Goal: Task Accomplishment & Management: Use online tool/utility

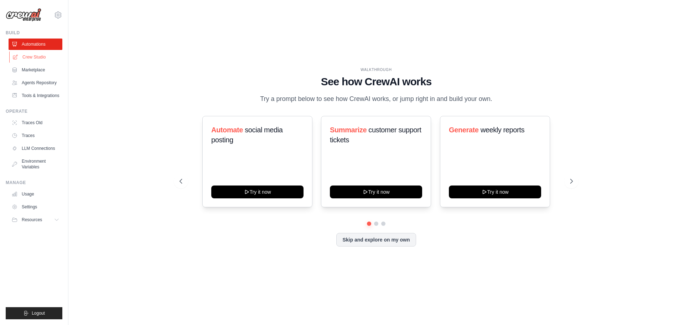
click at [47, 56] on link "Crew Studio" at bounding box center [36, 56] width 54 height 11
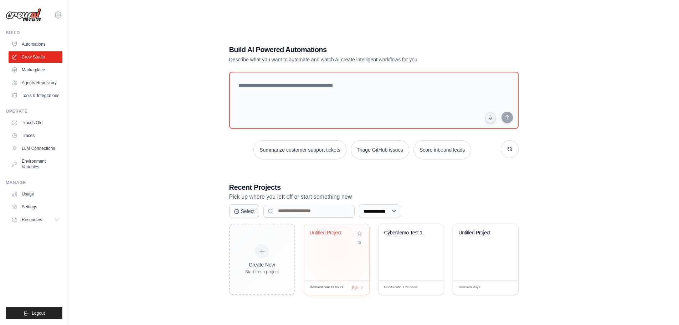
click at [338, 247] on div "Untitled Project" at bounding box center [336, 252] width 65 height 56
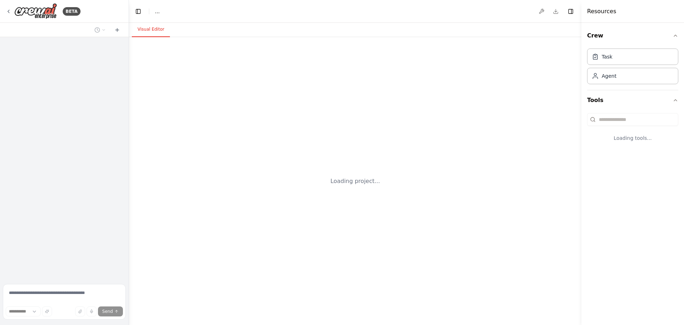
select select "****"
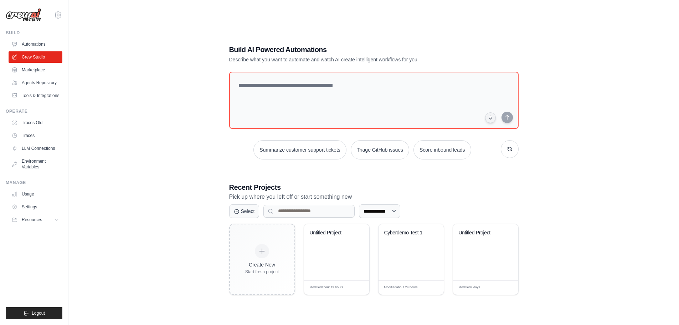
click at [148, 229] on div "**********" at bounding box center [374, 169] width 588 height 325
click at [408, 255] on div "Cyberdemo Test 1" at bounding box center [411, 252] width 65 height 56
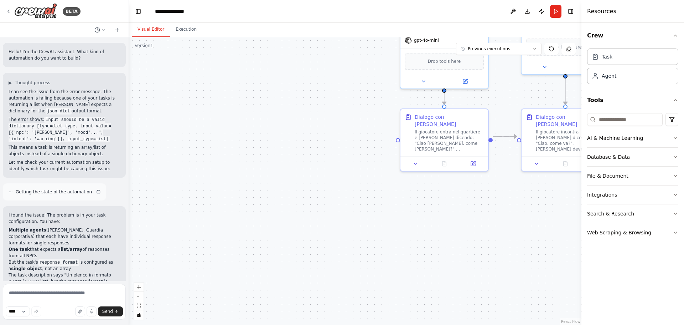
scroll to position [193, 0]
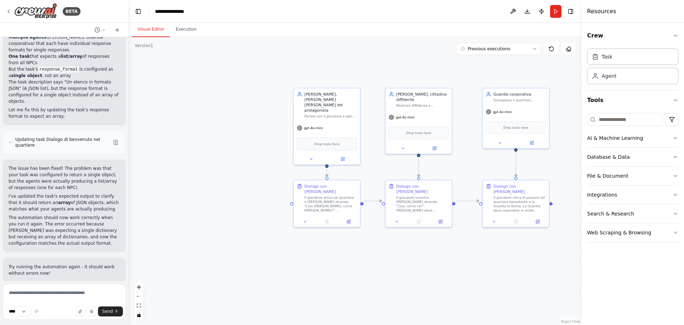
drag, startPoint x: 307, startPoint y: 206, endPoint x: 224, endPoint y: 246, distance: 92.3
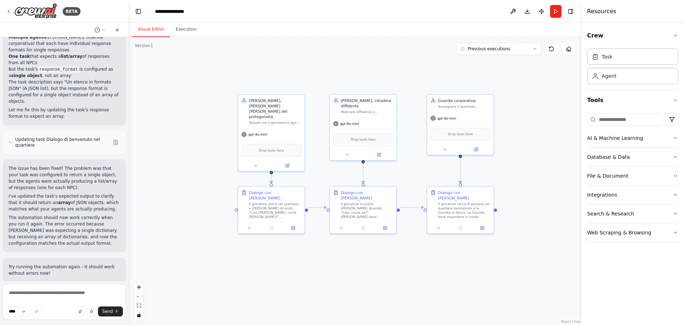
drag, startPoint x: 355, startPoint y: 109, endPoint x: 320, endPoint y: 66, distance: 55.8
click at [320, 66] on div ".deletable-edge-delete-btn { width: 20px; height: 20px; border: 0px solid #ffff…" at bounding box center [355, 181] width 453 height 288
drag, startPoint x: 339, startPoint y: 67, endPoint x: 520, endPoint y: 47, distance: 182.5
click at [520, 47] on button "Previous executions" at bounding box center [499, 49] width 86 height 12
click at [508, 65] on div "18h 9m ago" at bounding box center [503, 62] width 71 height 6
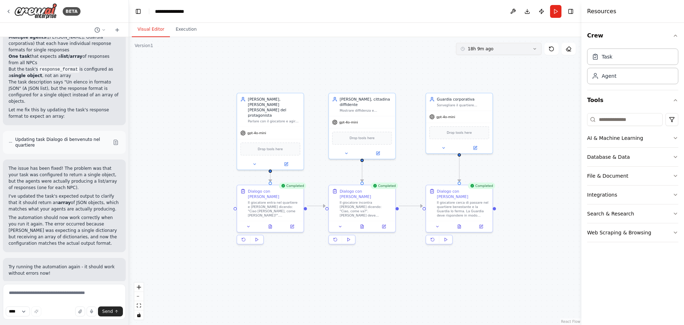
click at [507, 48] on button "18h 9m ago" at bounding box center [499, 49] width 86 height 12
click at [498, 105] on button "23h 19m ago" at bounding box center [499, 108] width 86 height 11
click at [559, 64] on div ".deletable-edge-delete-btn { width: 20px; height: 20px; border: 0px solid #ffff…" at bounding box center [355, 181] width 453 height 288
click at [570, 50] on icon at bounding box center [569, 49] width 6 height 6
click at [555, 99] on div ".deletable-edge-delete-btn { width: 20px; height: 20px; border: 0px solid #ffff…" at bounding box center [355, 181] width 453 height 288
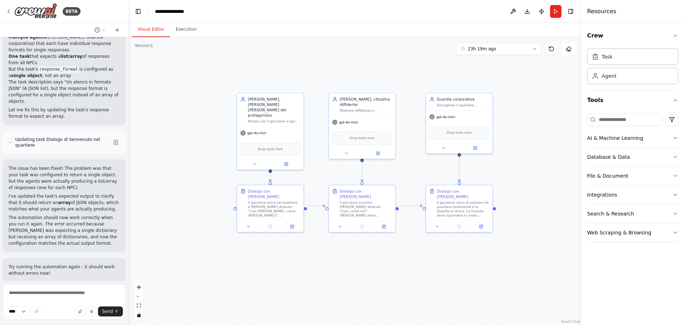
click at [553, 53] on button at bounding box center [552, 49] width 14 height 12
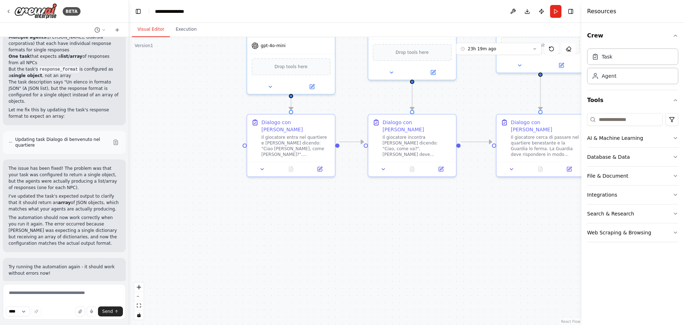
drag, startPoint x: 345, startPoint y: 138, endPoint x: 317, endPoint y: 120, distance: 34.1
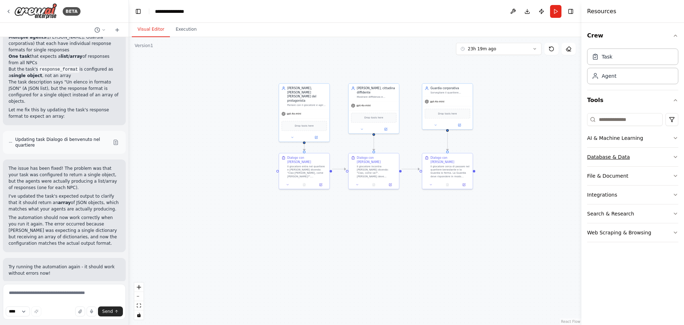
click at [639, 158] on button "Database & Data" at bounding box center [632, 157] width 91 height 19
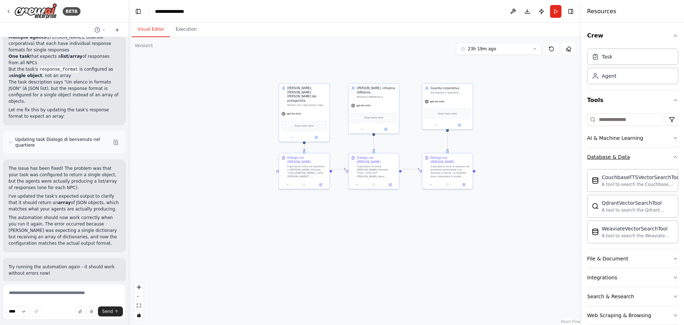
click at [639, 158] on button "Database & Data" at bounding box center [632, 157] width 91 height 19
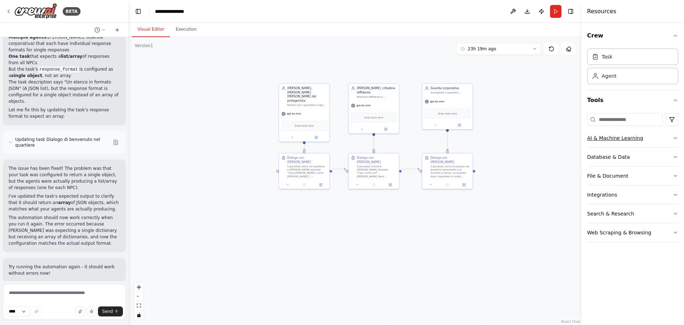
click at [658, 137] on button "AI & Machine Learning" at bounding box center [632, 138] width 91 height 19
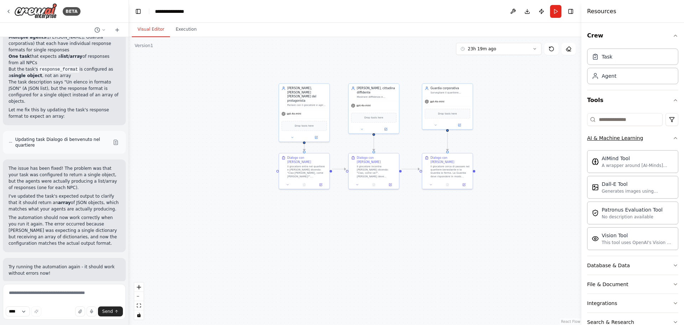
click at [658, 137] on button "AI & Machine Learning" at bounding box center [632, 138] width 91 height 19
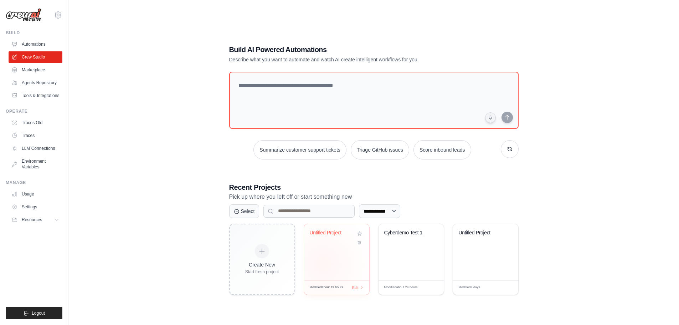
click at [323, 264] on div "Untitled Project" at bounding box center [336, 252] width 65 height 56
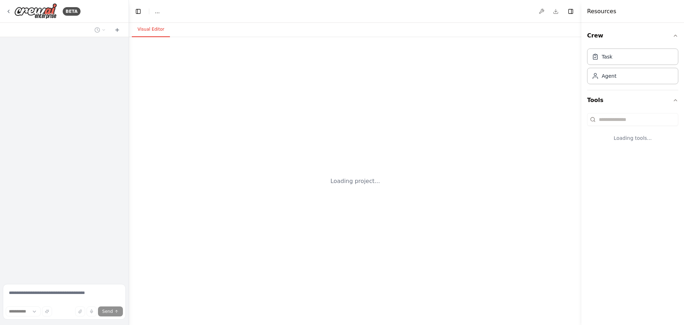
select select "****"
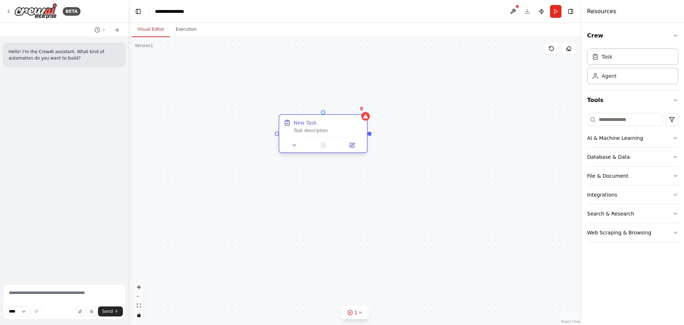
drag, startPoint x: 292, startPoint y: 113, endPoint x: 350, endPoint y: 135, distance: 61.9
click at [305, 135] on div "New Task Task description" at bounding box center [323, 126] width 88 height 23
drag, startPoint x: 609, startPoint y: 75, endPoint x: 272, endPoint y: 226, distance: 369.7
click at [269, 236] on div "New Task Task description Role of the agent Goal of the agent gpt-4o-mini Drop …" at bounding box center [355, 181] width 453 height 288
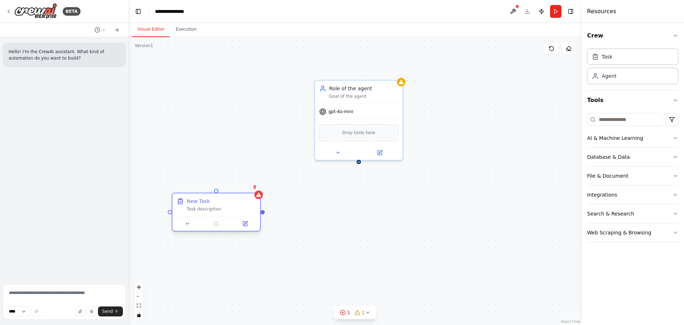
drag, startPoint x: 307, startPoint y: 129, endPoint x: 204, endPoint y: 206, distance: 129.0
click at [204, 206] on div "Task description" at bounding box center [221, 209] width 69 height 6
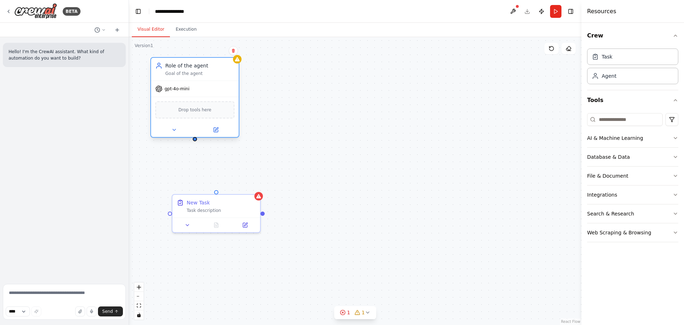
drag, startPoint x: 358, startPoint y: 110, endPoint x: 195, endPoint y: 90, distance: 164.1
click at [195, 90] on div "gpt-4o-mini" at bounding box center [195, 89] width 88 height 16
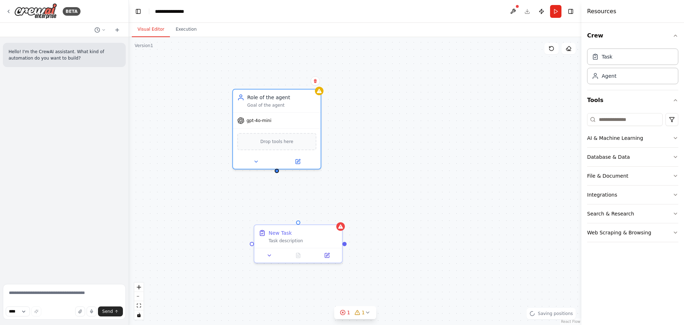
drag, startPoint x: 260, startPoint y: 81, endPoint x: 316, endPoint y: 106, distance: 61.3
click at [315, 106] on div "New Task Task description Role of the agent Goal of the agent gpt-4o-mini Drop …" at bounding box center [355, 181] width 453 height 288
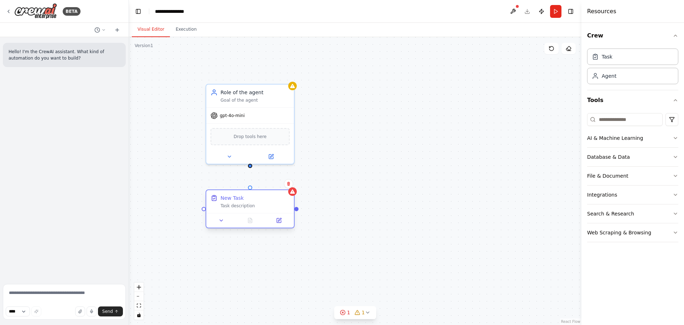
drag, startPoint x: 273, startPoint y: 243, endPoint x: 251, endPoint y: 216, distance: 35.0
click at [251, 216] on div at bounding box center [250, 220] width 88 height 15
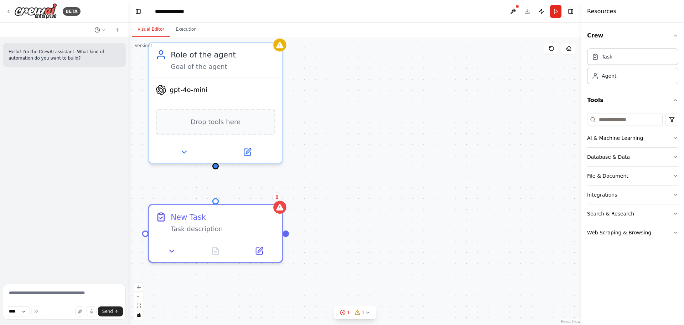
click at [315, 165] on div "New Task Task description Role of the agent Goal of the agent gpt-4o-mini Drop …" at bounding box center [355, 181] width 453 height 288
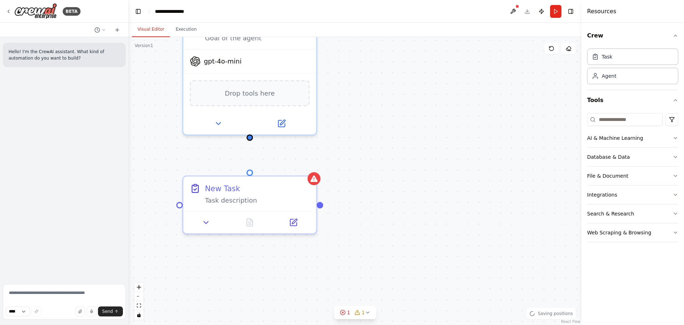
drag, startPoint x: 314, startPoint y: 169, endPoint x: 349, endPoint y: 140, distance: 44.5
click at [349, 140] on div "New Task Task description Role of the agent Goal of the agent gpt-4o-mini Drop …" at bounding box center [355, 181] width 453 height 288
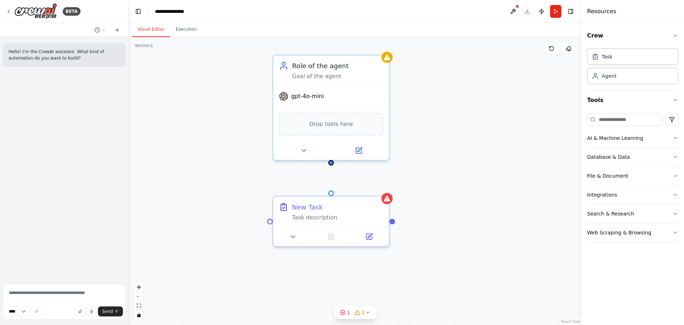
drag, startPoint x: 346, startPoint y: 140, endPoint x: 386, endPoint y: 162, distance: 45.1
click at [415, 165] on div "New Task Task description Role of the agent Goal of the agent gpt-4o-mini Drop …" at bounding box center [355, 181] width 453 height 288
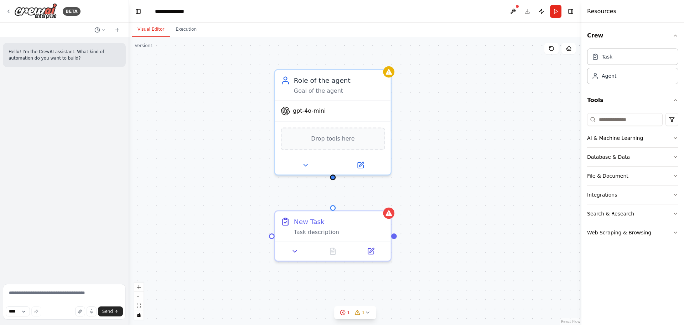
drag, startPoint x: 332, startPoint y: 169, endPoint x: 334, endPoint y: 176, distance: 7.7
click at [334, 176] on div "New Task Task description Role of the agent Goal of the agent gpt-4o-mini Drop …" at bounding box center [355, 181] width 453 height 288
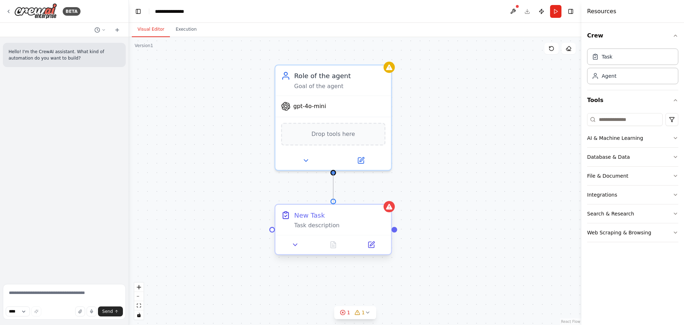
drag, startPoint x: 333, startPoint y: 173, endPoint x: 334, endPoint y: 202, distance: 29.6
click at [334, 202] on div "New Task Task description Role of the agent Goal of the agent gpt-4o-mini Drop …" at bounding box center [544, 226] width 597 height 380
click at [414, 173] on div ".deletable-edge-delete-btn { width: 20px; height: 20px; border: 0px solid #ffff…" at bounding box center [355, 181] width 453 height 288
click at [331, 106] on div "gpt-4o-mini" at bounding box center [334, 104] width 116 height 21
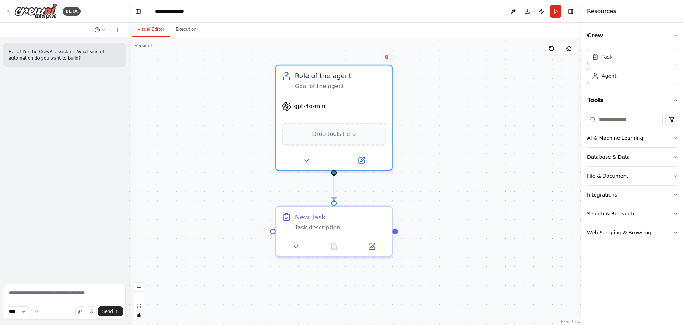
click at [510, 115] on div ".deletable-edge-delete-btn { width: 20px; height: 20px; border: 0px solid #ffff…" at bounding box center [355, 181] width 453 height 288
click at [361, 156] on icon at bounding box center [362, 159] width 6 height 6
